Goal: Find specific page/section: Find specific page/section

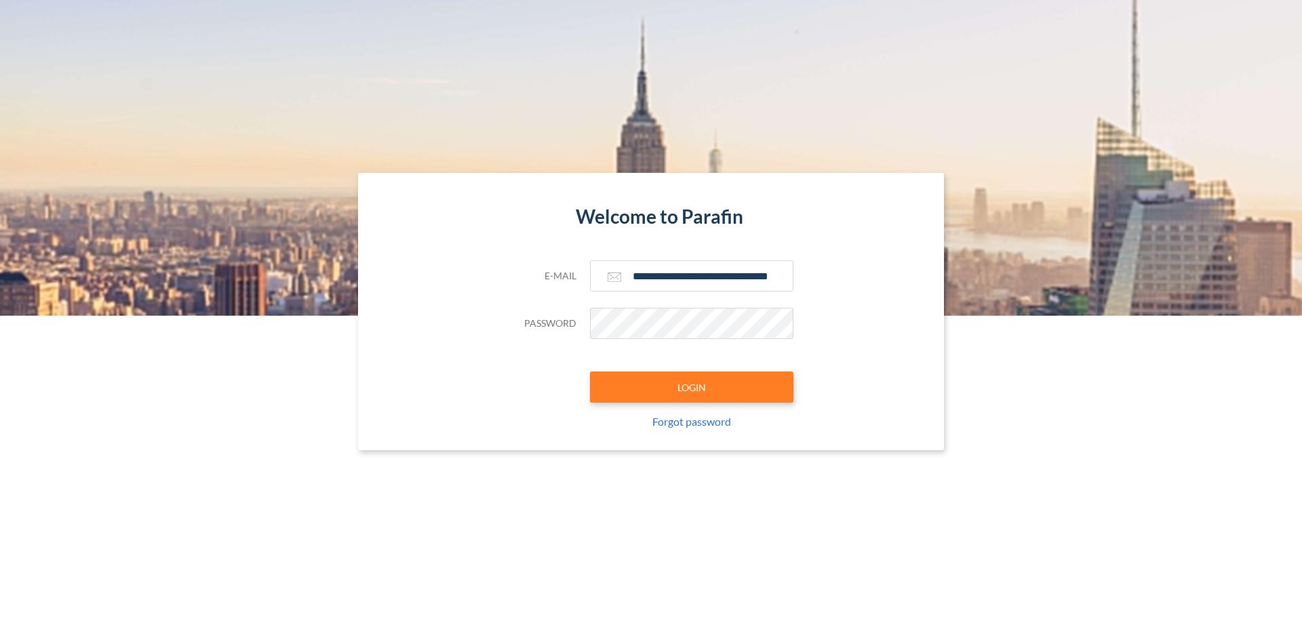
type input "**********"
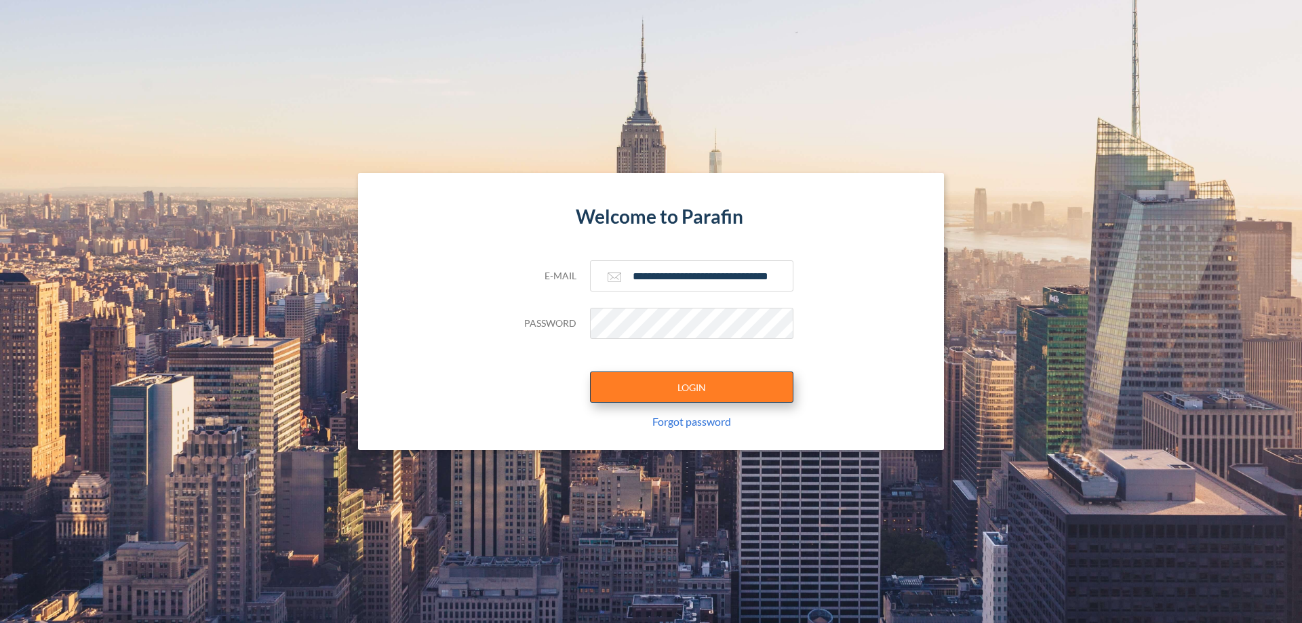
click at [692, 387] on button "LOGIN" at bounding box center [691, 387] width 203 height 31
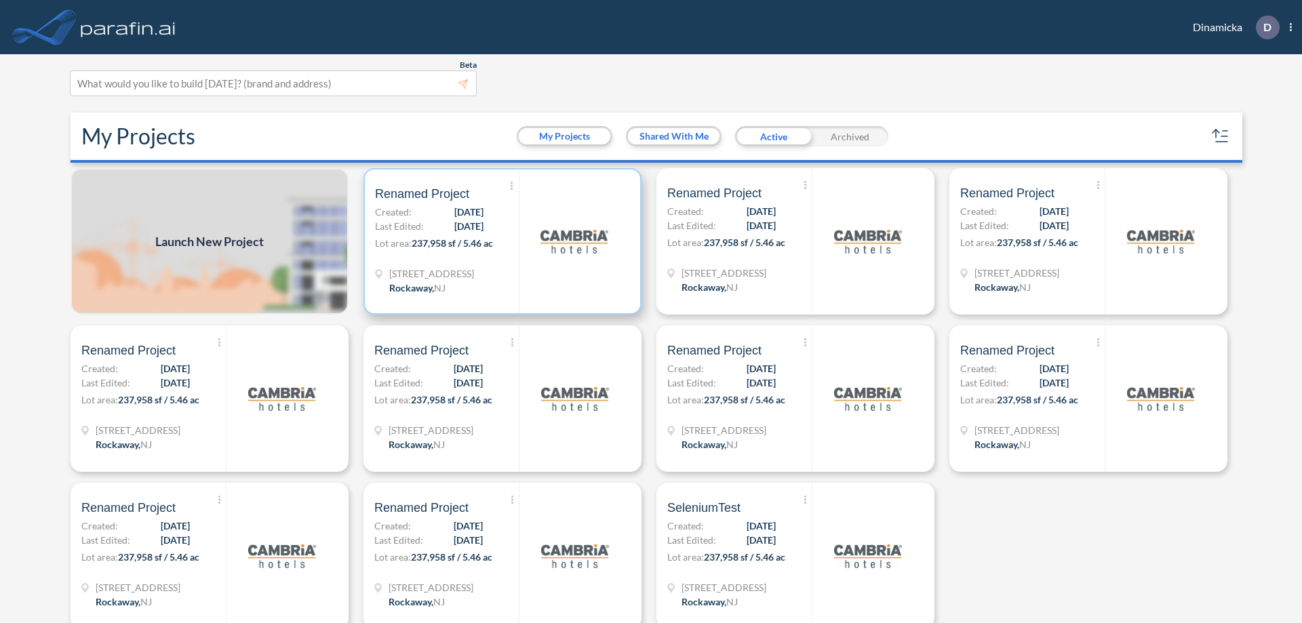
scroll to position [3, 0]
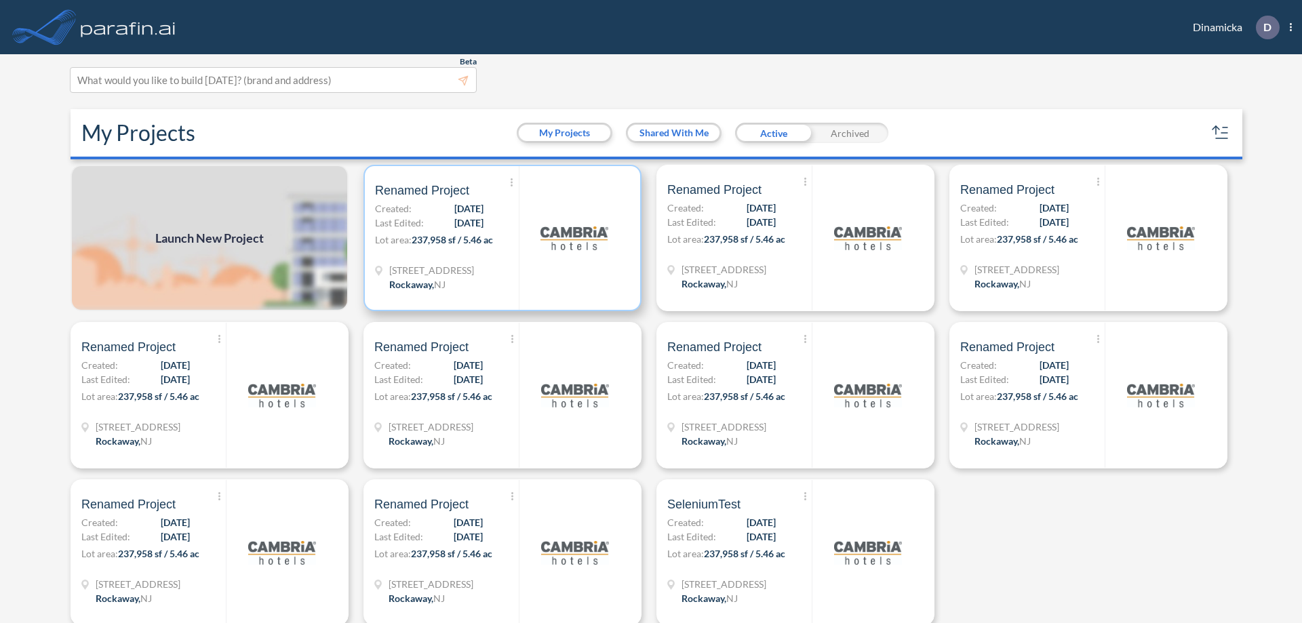
click at [500, 238] on p "Lot area: 237,958 sf / 5.46 ac" at bounding box center [447, 243] width 144 height 20
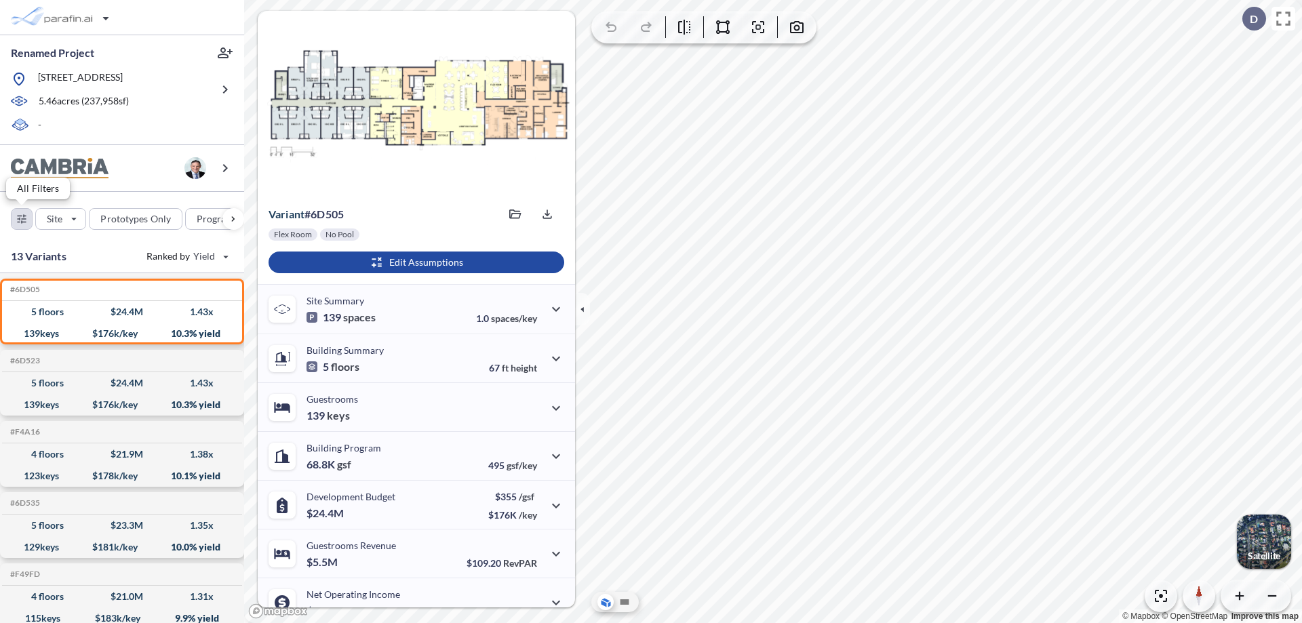
click at [22, 218] on div "button" at bounding box center [22, 219] width 20 height 20
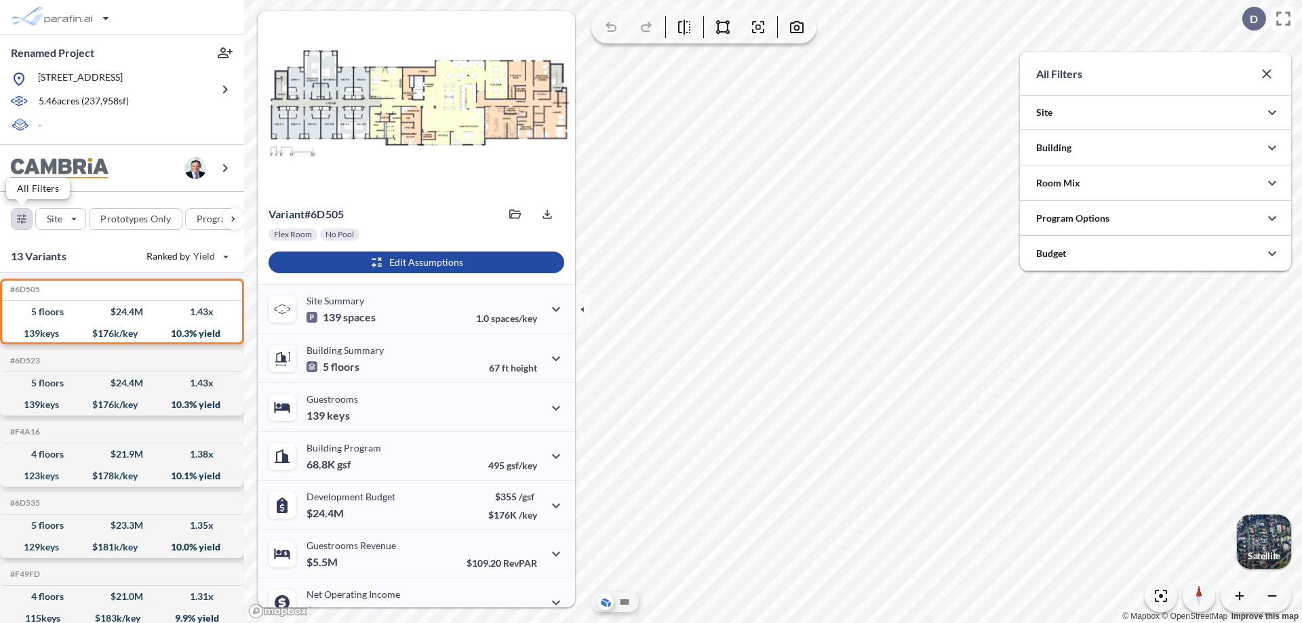
scroll to position [678257, 677985]
click at [1156, 218] on div at bounding box center [1155, 218] width 271 height 35
